Goal: Transaction & Acquisition: Purchase product/service

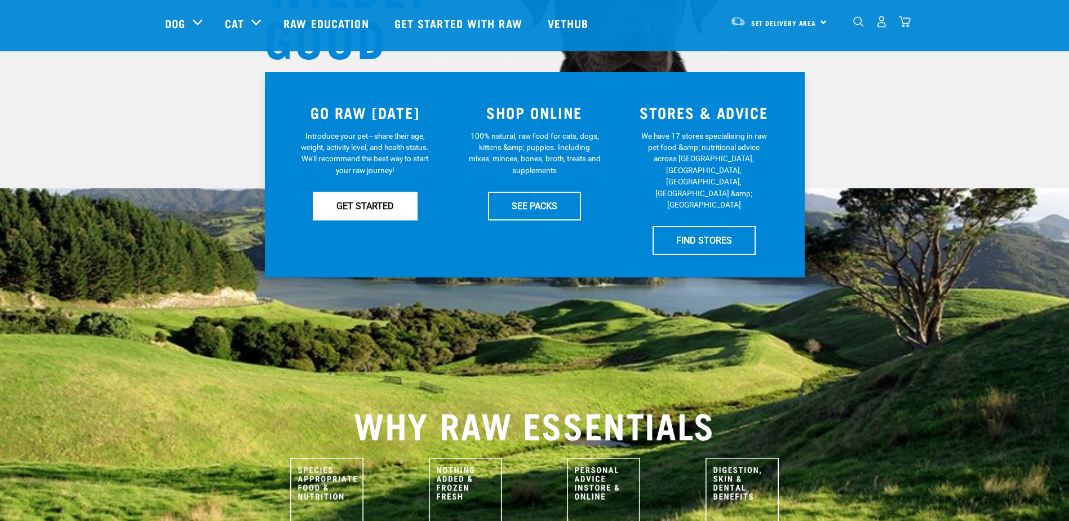
scroll to position [225, 0]
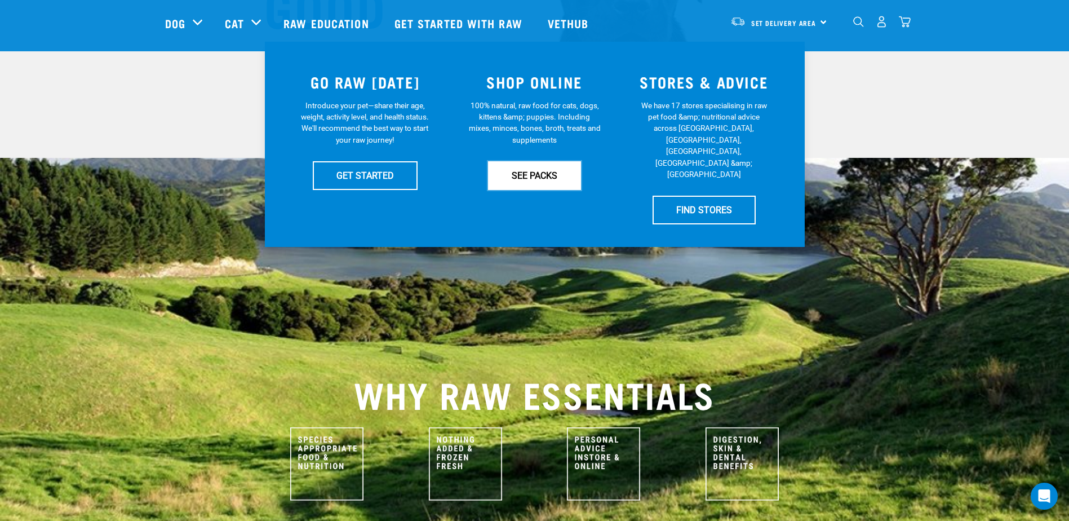
click at [542, 175] on link "SEE PACKS" at bounding box center [534, 175] width 93 height 28
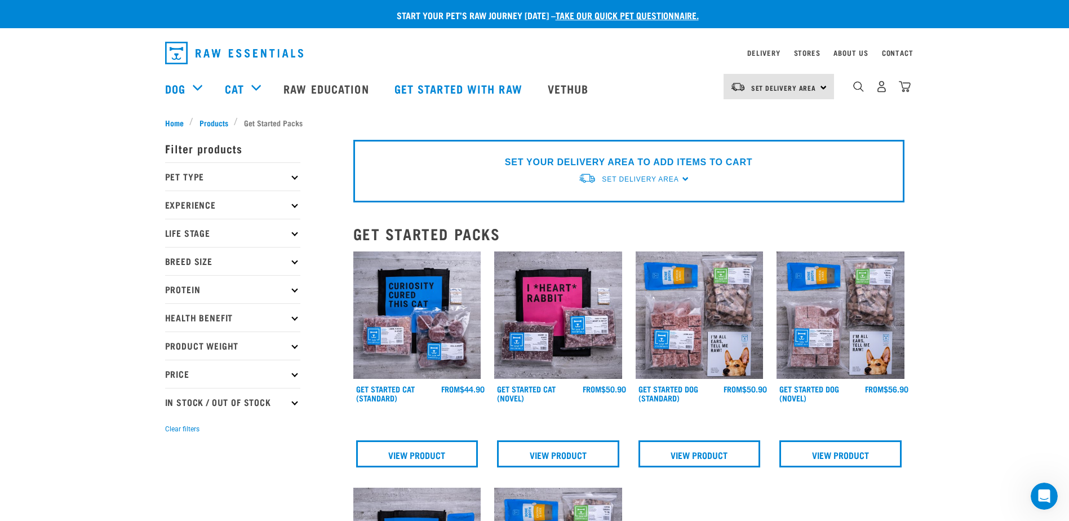
click at [169, 373] on p "Price" at bounding box center [232, 374] width 135 height 28
click at [193, 174] on p "Pet Type" at bounding box center [232, 176] width 135 height 28
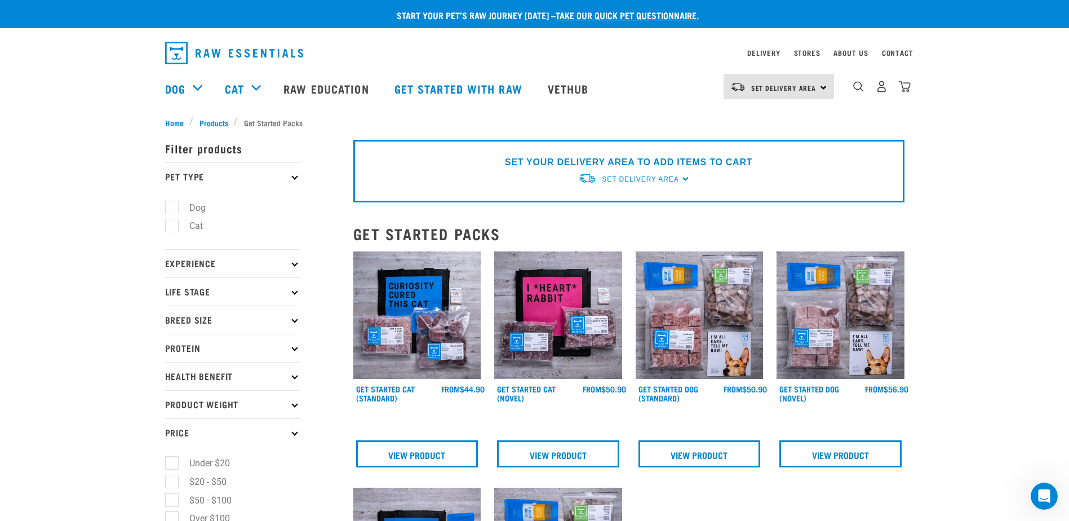
click at [197, 206] on label "Dog" at bounding box center [190, 208] width 39 height 14
click at [198, 206] on label "Dog" at bounding box center [190, 208] width 39 height 14
click at [172, 206] on input "Dog" at bounding box center [168, 205] width 7 height 7
checkbox input "true"
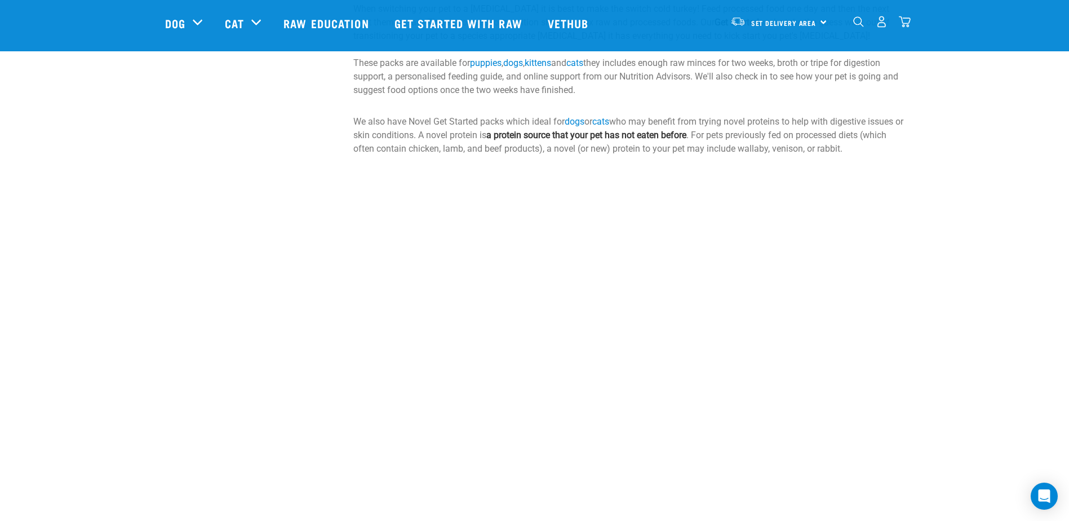
scroll to position [225, 0]
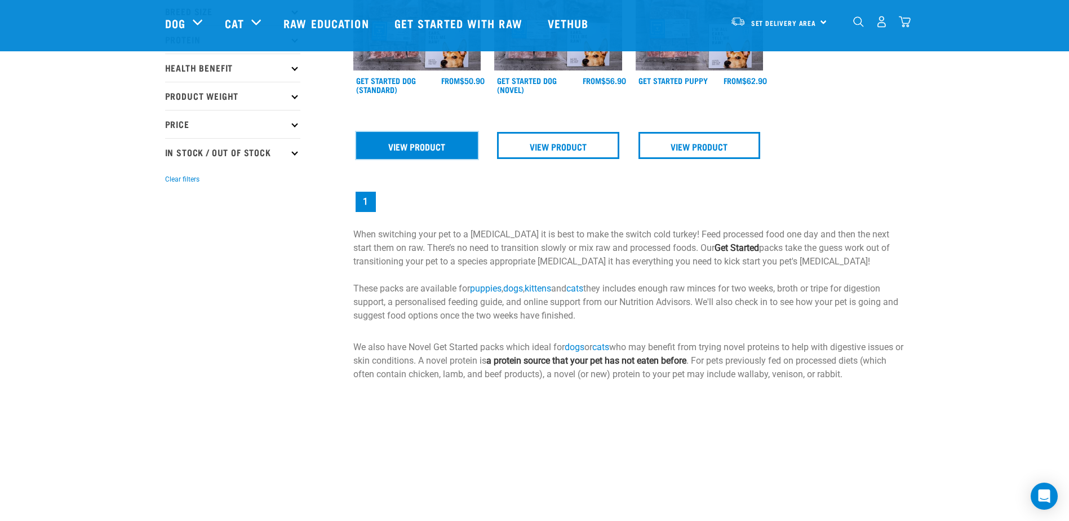
click at [445, 136] on link "View Product" at bounding box center [417, 145] width 122 height 27
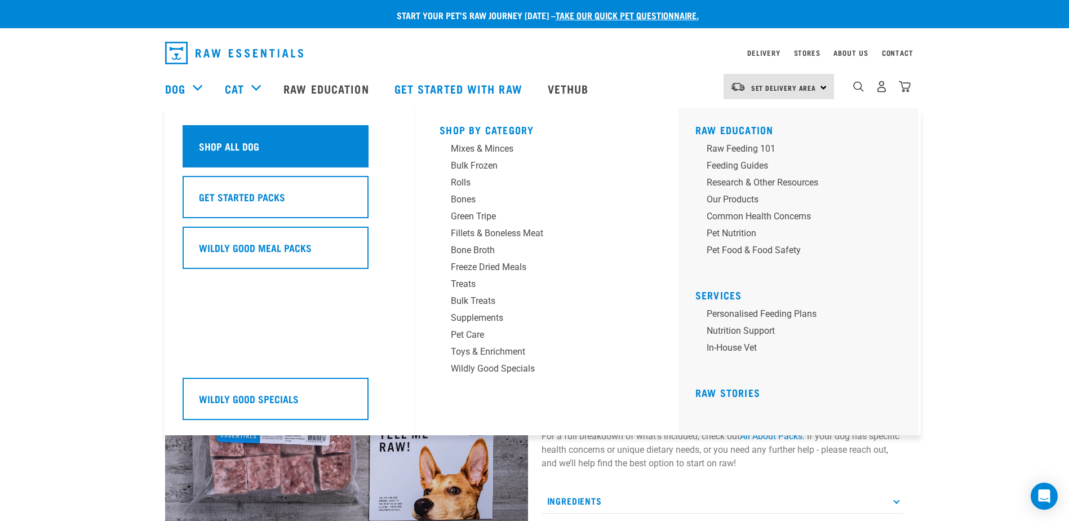
click at [221, 141] on h5 "Shop All Dog" at bounding box center [229, 146] width 60 height 15
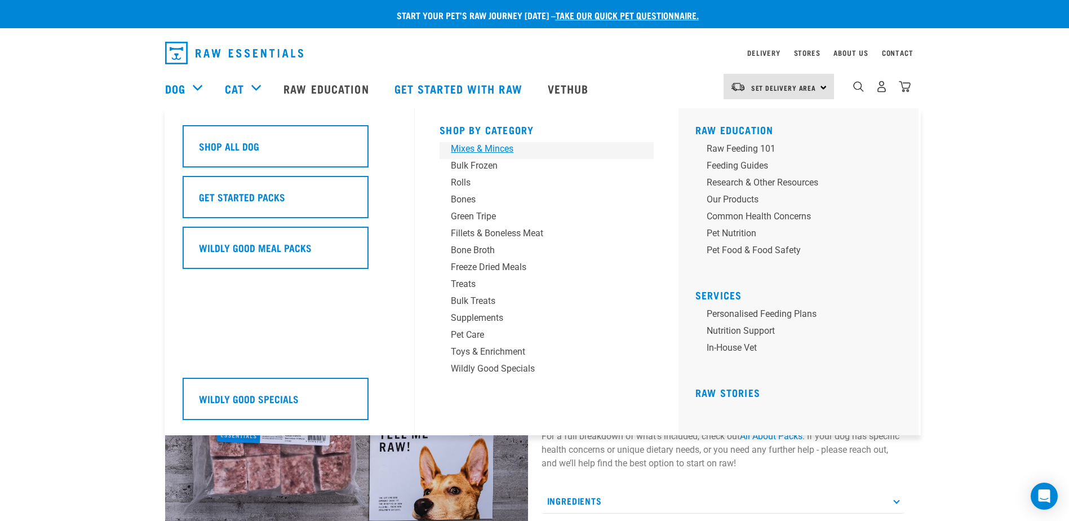
click at [493, 150] on div "Mixes & Minces" at bounding box center [539, 149] width 176 height 14
click at [499, 149] on div "Mixes & Minces" at bounding box center [539, 149] width 176 height 14
click at [484, 148] on div "Mixes & Minces" at bounding box center [539, 149] width 176 height 14
click at [484, 167] on div "Bulk Frozen" at bounding box center [539, 166] width 176 height 14
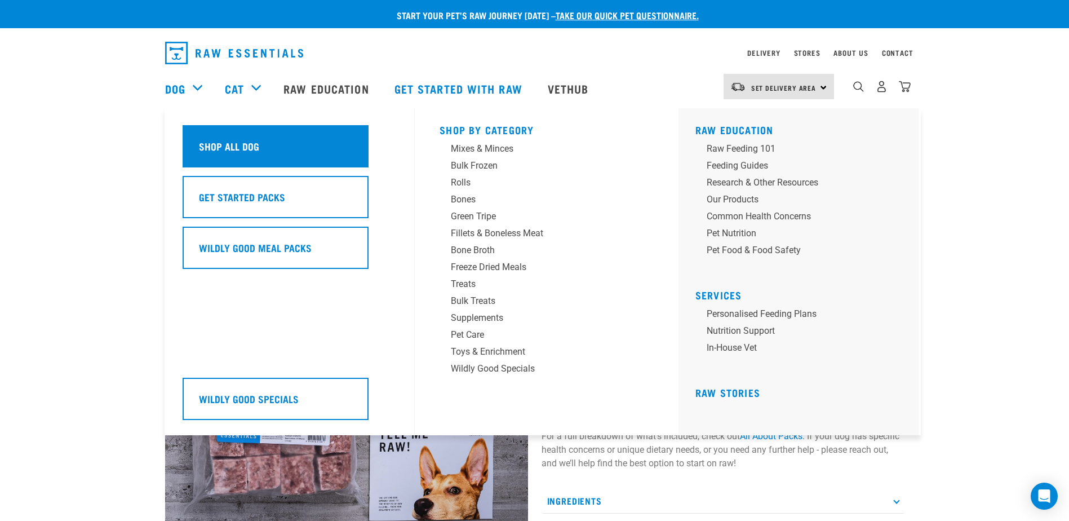
click at [258, 144] on h5 "Shop All Dog" at bounding box center [229, 146] width 60 height 15
click at [229, 148] on h5 "Shop All Dog" at bounding box center [229, 146] width 60 height 15
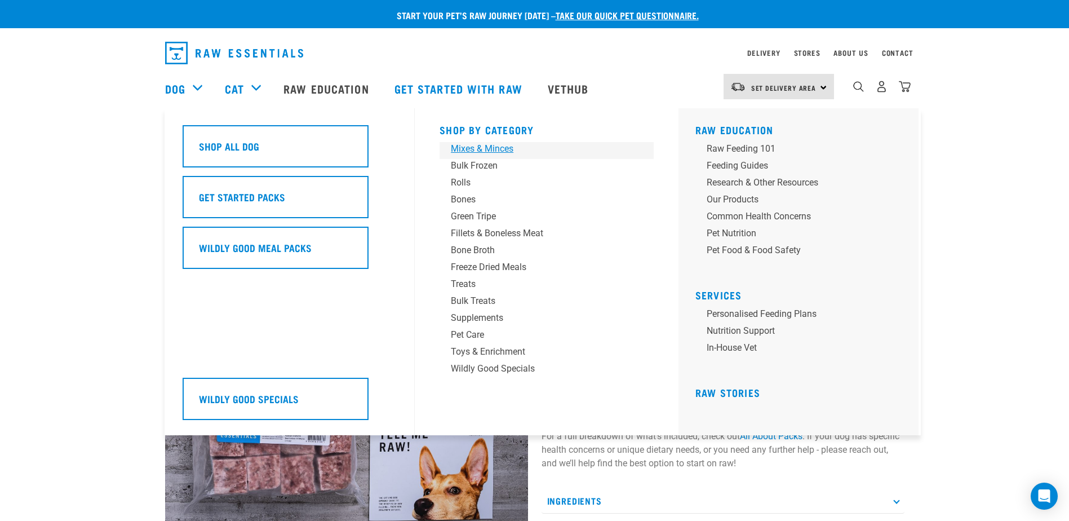
click at [472, 149] on div "Mixes & Minces" at bounding box center [539, 149] width 176 height 14
